Goal: Information Seeking & Learning: Learn about a topic

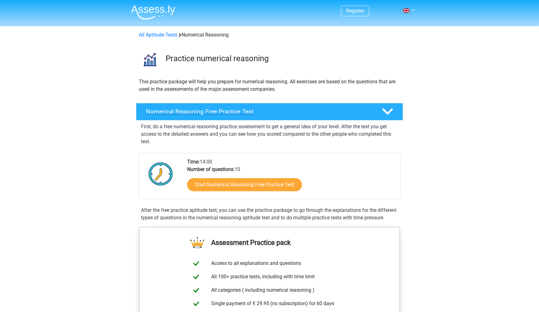
click at [267, 115] on h4 "Numerical Reasoning Free Practice Test" at bounding box center [259, 111] width 226 height 7
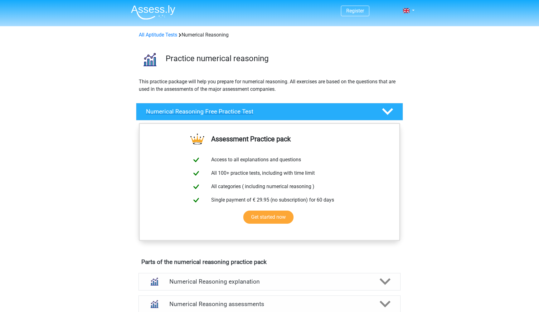
click at [267, 115] on h4 "Numerical Reasoning Free Practice Test" at bounding box center [259, 111] width 226 height 7
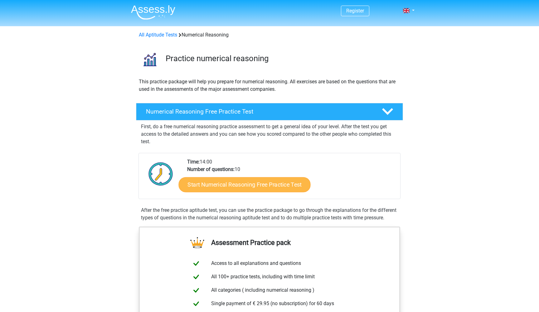
click at [226, 186] on link "Start Numerical Reasoning Free Practice Test" at bounding box center [245, 184] width 132 height 15
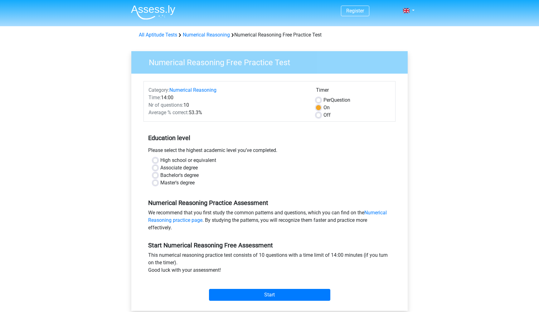
click at [159, 175] on div "Bachelor's degree" at bounding box center [269, 175] width 233 height 7
click at [160, 175] on label "Bachelor's degree" at bounding box center [179, 175] width 38 height 7
click at [156, 175] on input "Bachelor's degree" at bounding box center [155, 175] width 5 height 6
radio input "true"
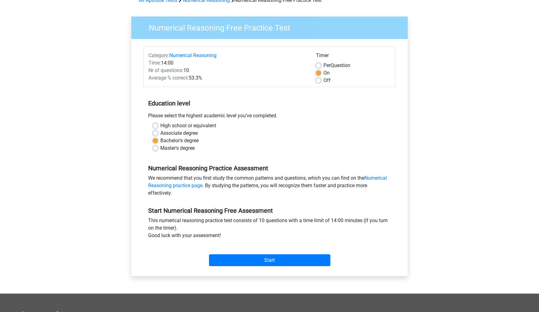
scroll to position [35, 0]
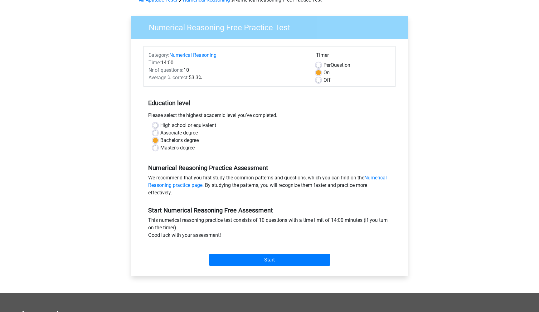
click at [324, 65] on label "Per Question" at bounding box center [337, 64] width 27 height 7
click at [318, 65] on input "Per Question" at bounding box center [318, 64] width 5 height 6
radio input "true"
click at [276, 263] on input "Start" at bounding box center [269, 260] width 121 height 12
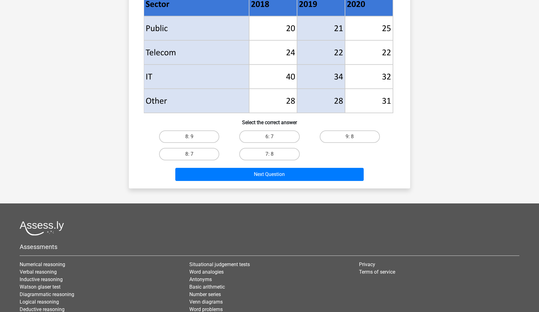
scroll to position [287, 0]
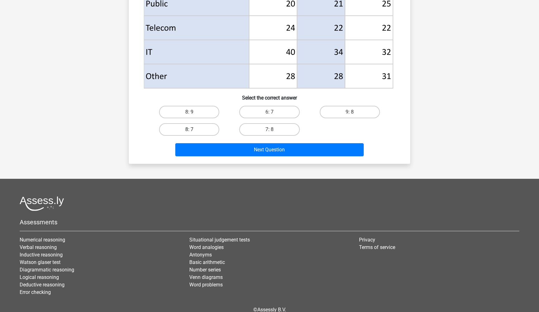
click at [193, 124] on label "8: 7" at bounding box center [189, 129] width 60 height 12
click at [193, 130] on input "8: 7" at bounding box center [191, 132] width 4 height 4
radio input "true"
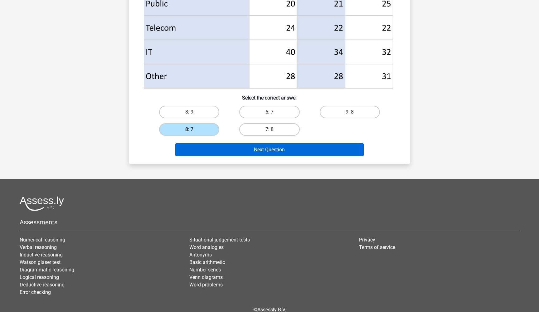
click at [251, 149] on button "Next Question" at bounding box center [269, 149] width 189 height 13
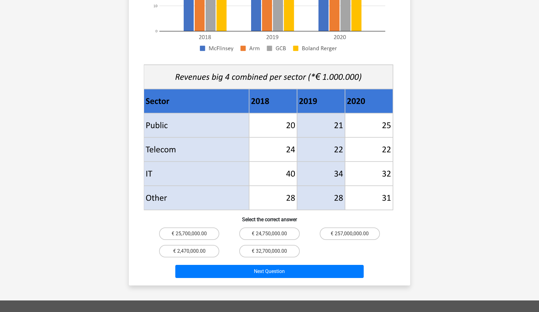
scroll to position [186, 0]
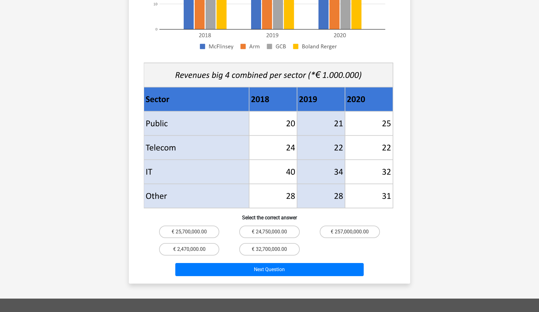
click at [298, 258] on div "Next Question" at bounding box center [270, 268] width 262 height 21
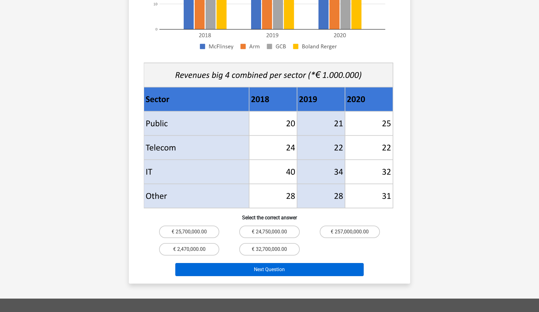
click at [296, 263] on button "Next Question" at bounding box center [269, 269] width 189 height 13
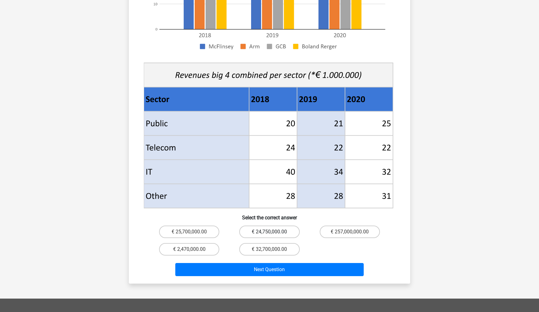
click at [261, 226] on label "€ 24,750,000.00" at bounding box center [269, 232] width 60 height 12
click at [270, 232] on input "€ 24,750,000.00" at bounding box center [272, 234] width 4 height 4
radio input "true"
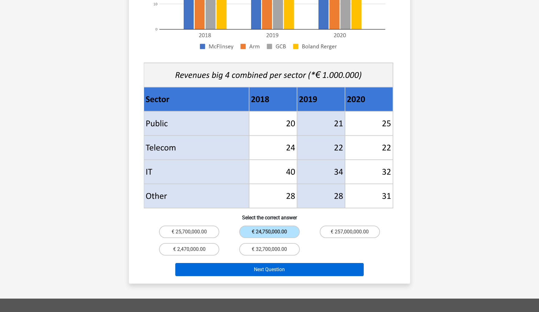
click at [262, 263] on button "Next Question" at bounding box center [269, 269] width 189 height 13
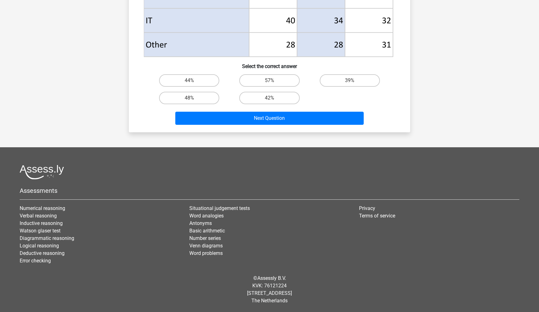
scroll to position [319, 0]
click at [261, 77] on label "57%" at bounding box center [269, 80] width 60 height 12
click at [270, 81] on input "57%" at bounding box center [272, 83] width 4 height 4
radio input "true"
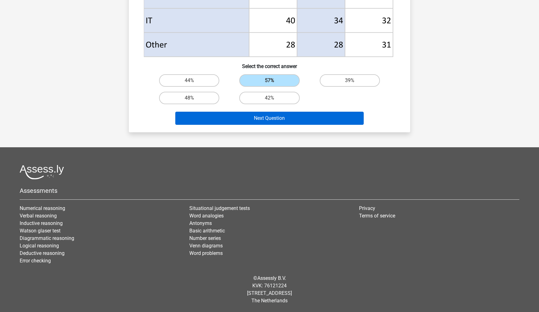
click at [260, 121] on button "Next Question" at bounding box center [269, 118] width 189 height 13
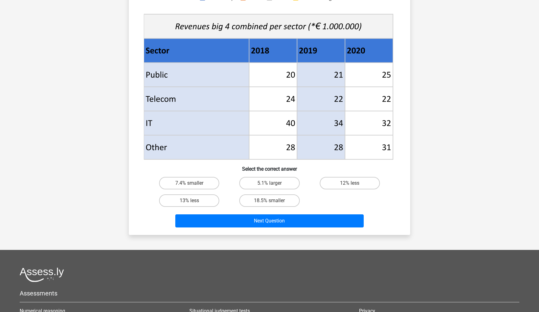
scroll to position [219, 0]
